Goal: Information Seeking & Learning: Learn about a topic

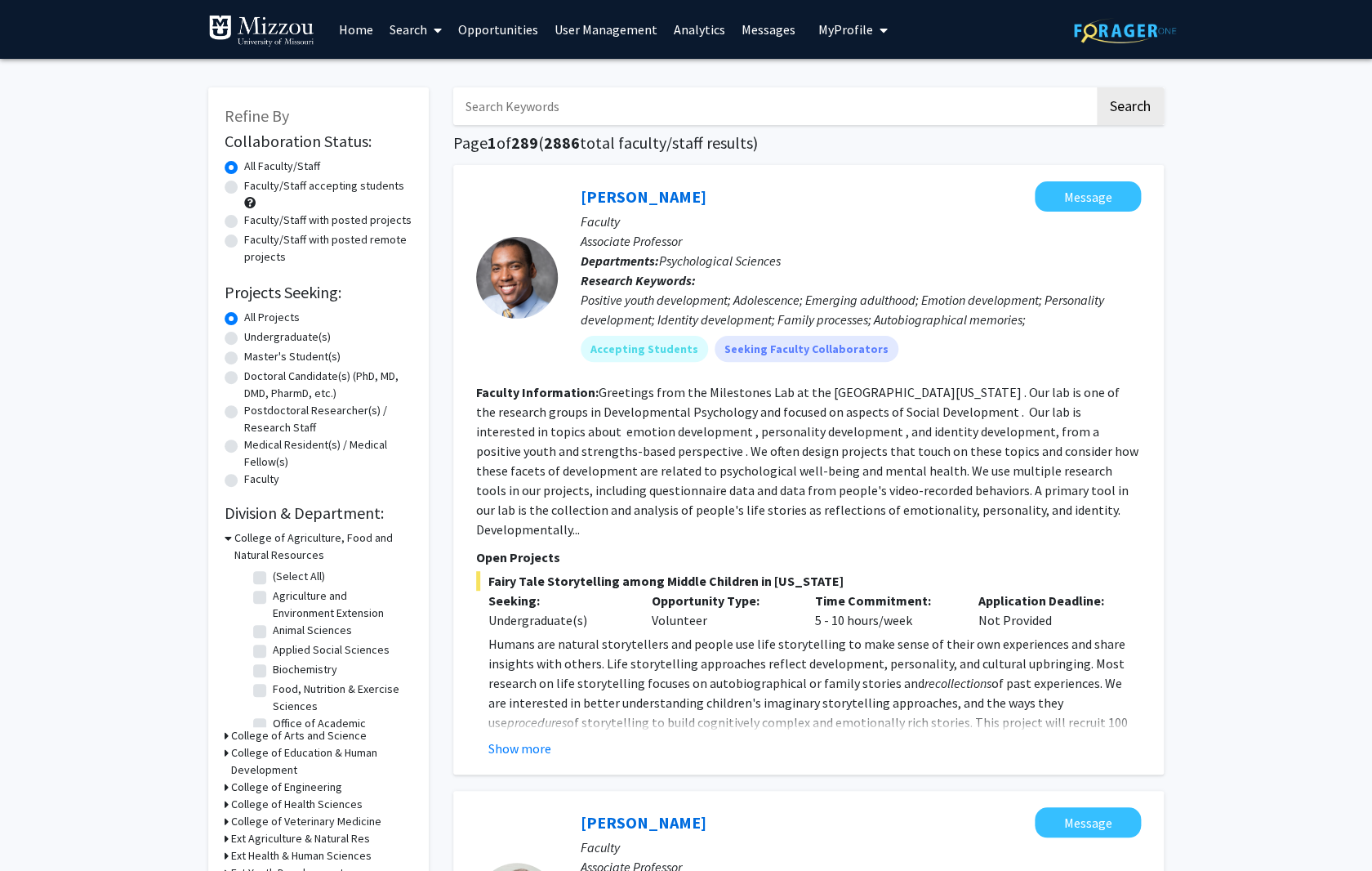
click at [696, 30] on link "Analytics" at bounding box center [699, 29] width 68 height 57
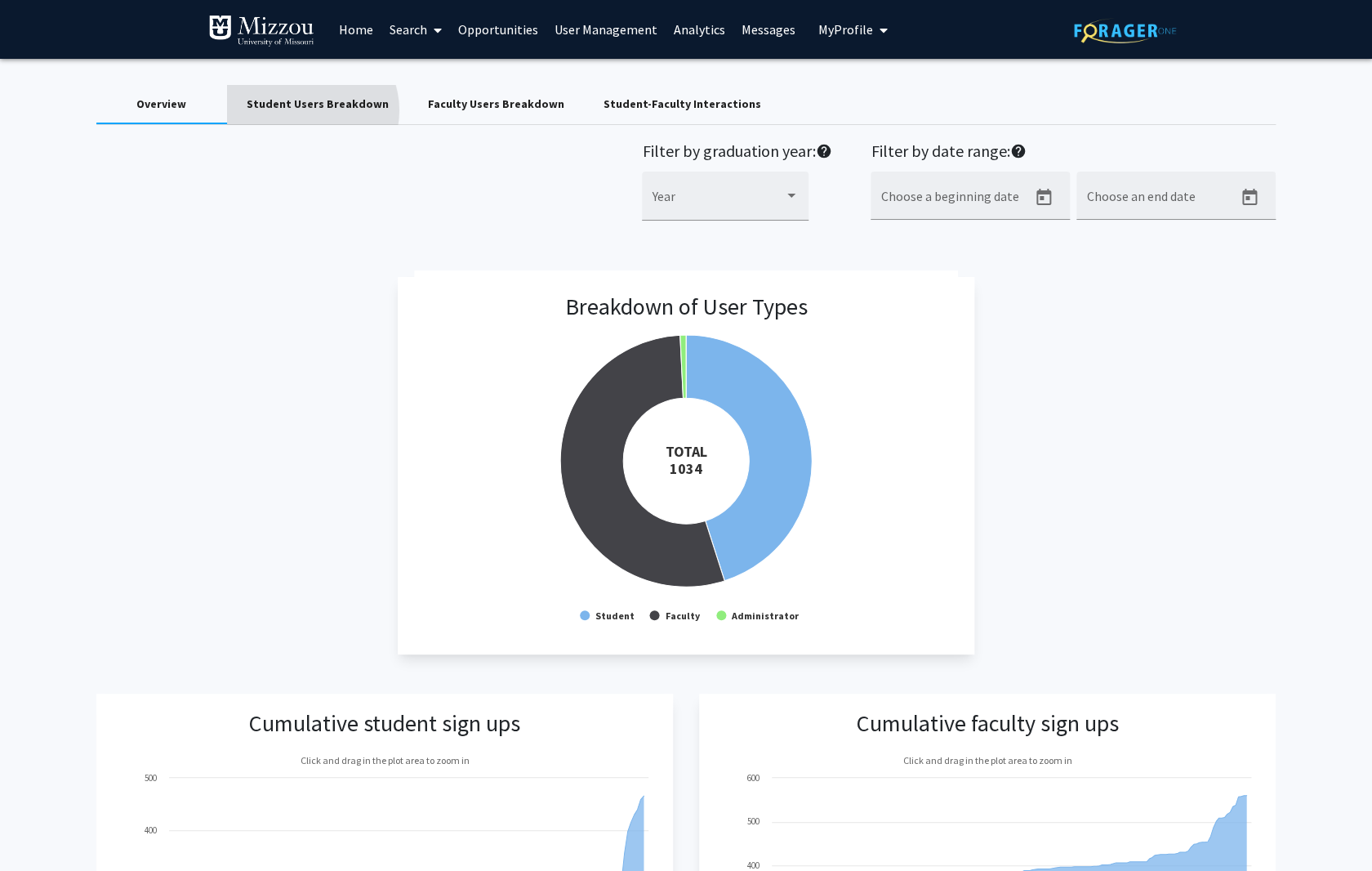
click at [308, 110] on div "Student Users Breakdown" at bounding box center [317, 104] width 142 height 17
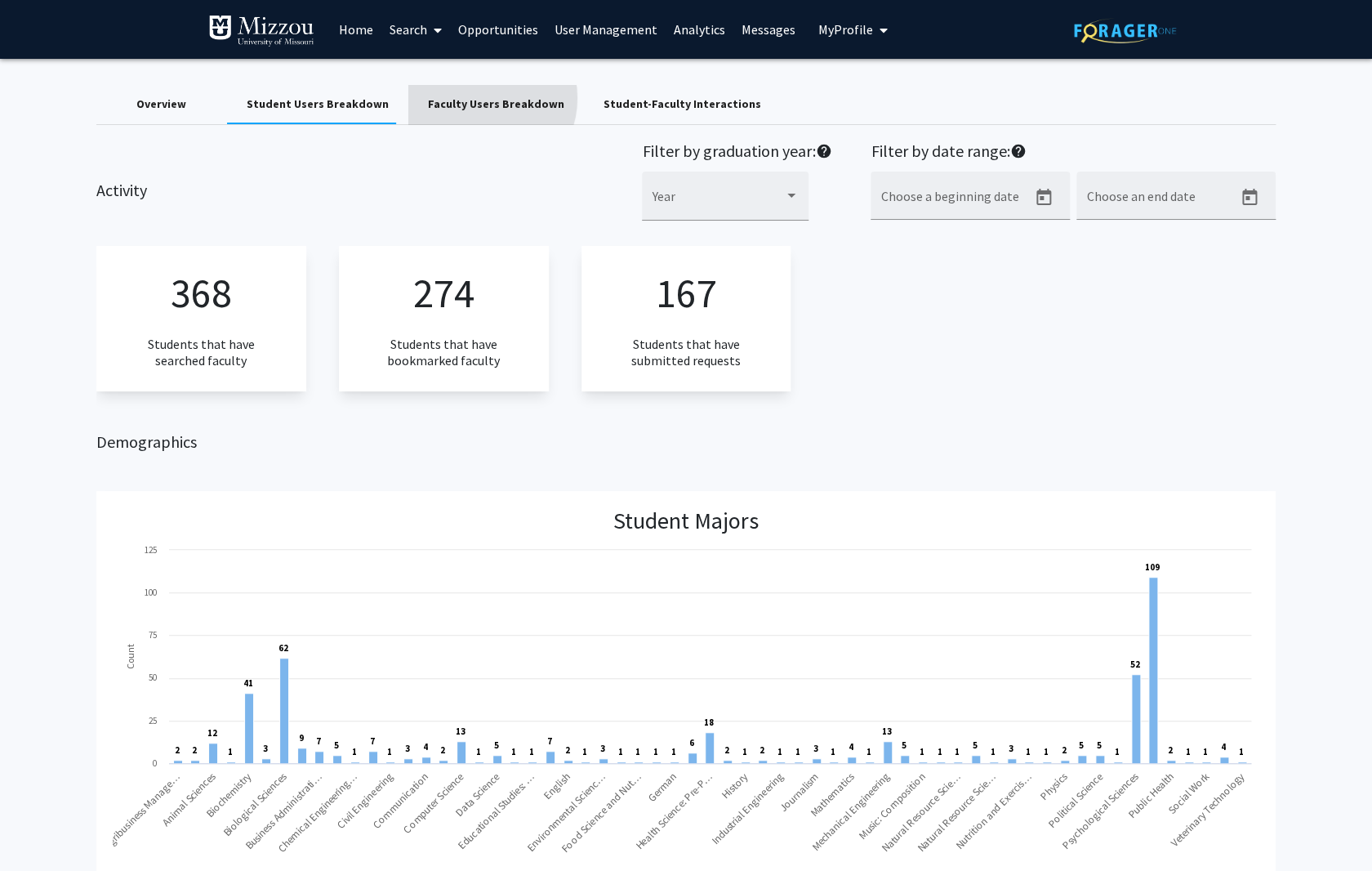
click at [468, 98] on div "Faculty Users Breakdown" at bounding box center [495, 104] width 136 height 17
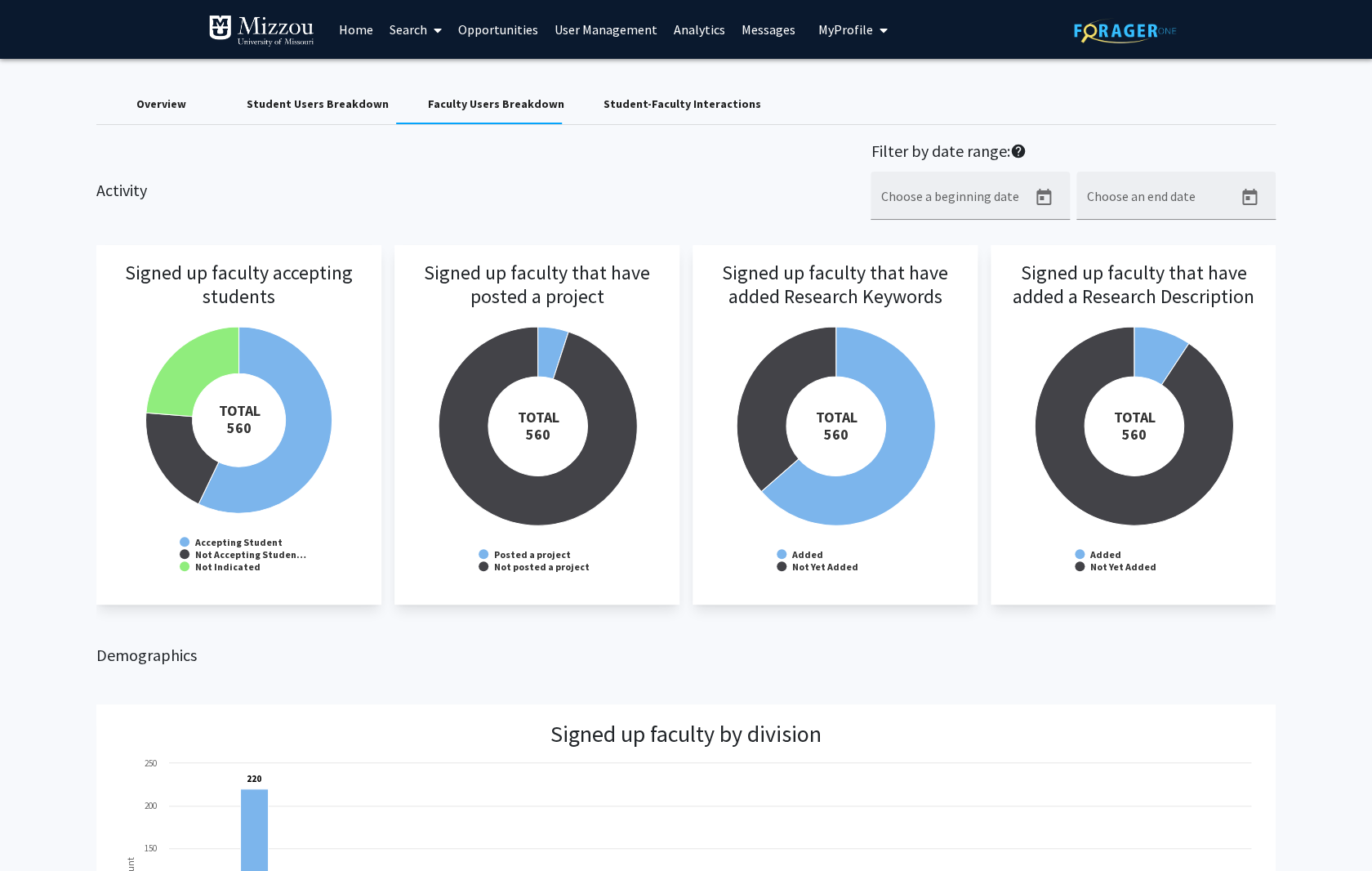
click at [551, 343] on h3 "Signed up faculty that have posted a project" at bounding box center [537, 306] width 252 height 91
drag, startPoint x: 560, startPoint y: 345, endPoint x: 552, endPoint y: 341, distance: 8.9
click at [552, 344] on h3 "Signed up faculty that have posted a project" at bounding box center [537, 306] width 252 height 91
click at [552, 341] on h3 "Signed up faculty that have posted a project" at bounding box center [537, 306] width 252 height 91
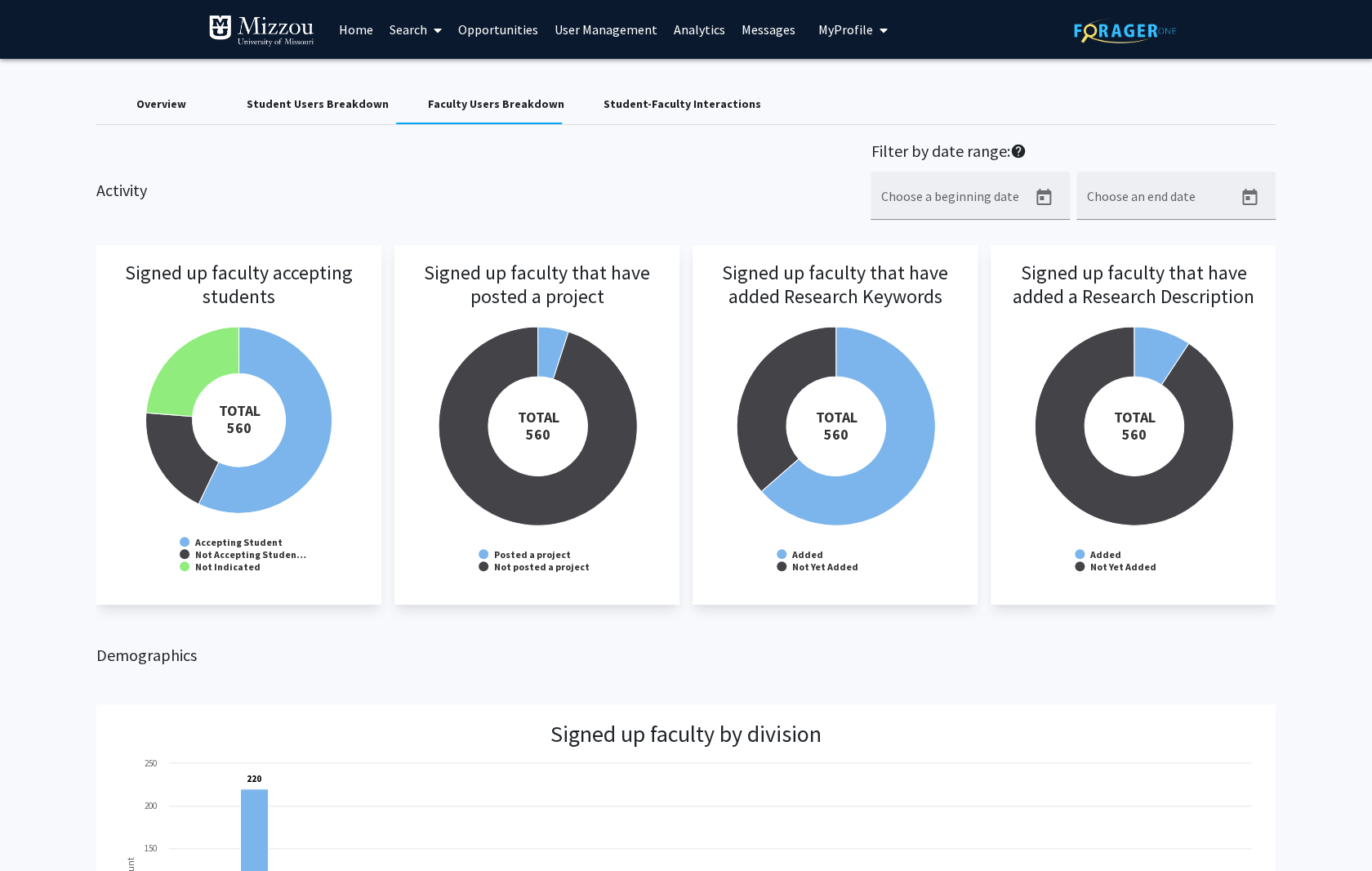
click at [551, 341] on h3 "Signed up faculty that have posted a project" at bounding box center [537, 306] width 252 height 91
click at [551, 352] on h3 "Signed up faculty that have posted a project" at bounding box center [536, 306] width 252 height 91
click at [547, 349] on h3 "Signed up faculty that have posted a project" at bounding box center [536, 306] width 252 height 91
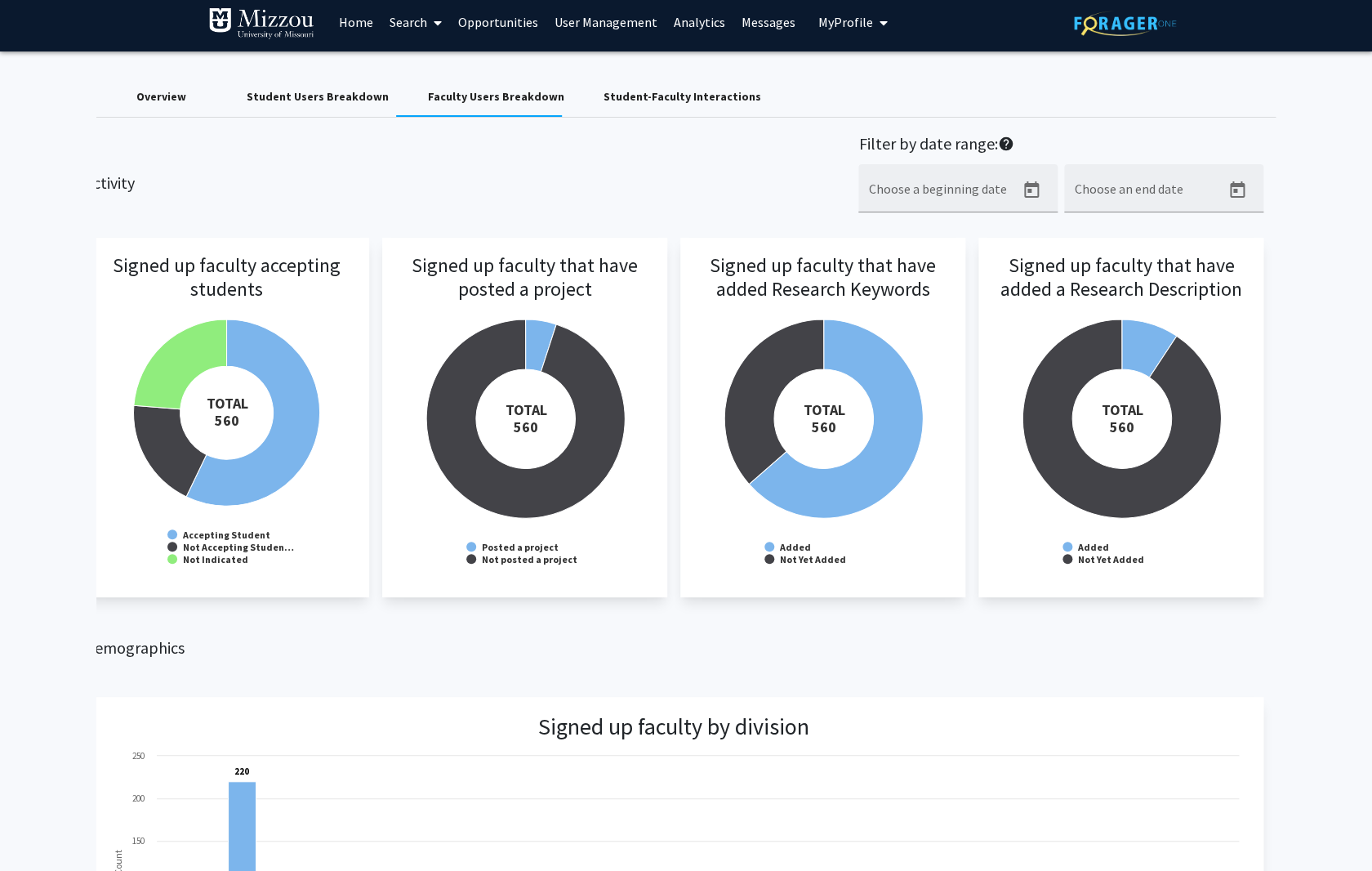
scroll to position [8, 0]
